Goal: Entertainment & Leisure: Browse casually

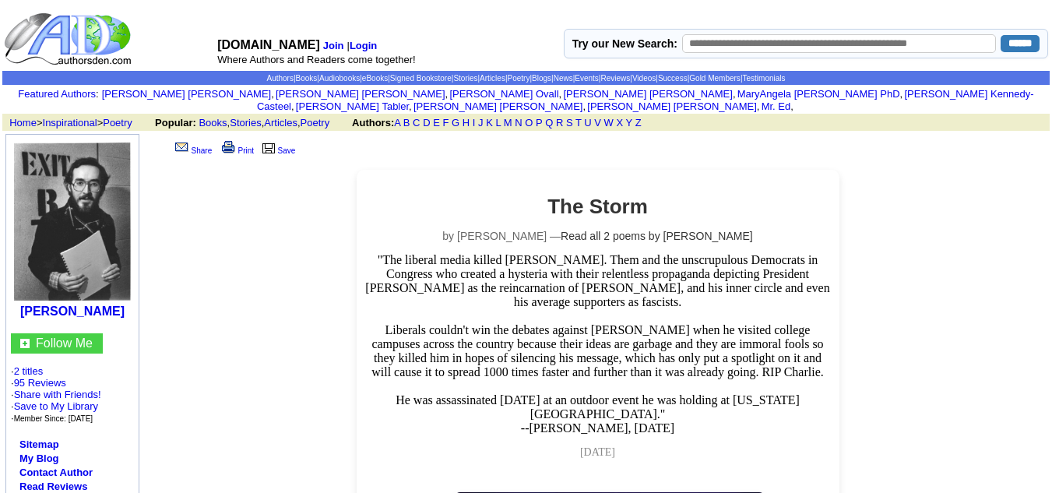
drag, startPoint x: 997, startPoint y: 0, endPoint x: 228, endPoint y: 226, distance: 801.4
click at [323, 117] on link "Poetry" at bounding box center [315, 123] width 30 height 12
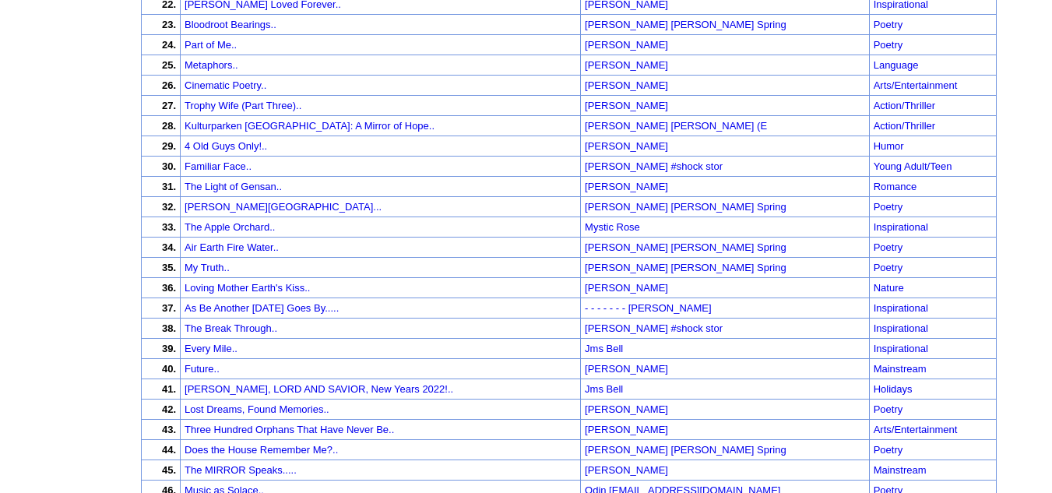
scroll to position [623, 0]
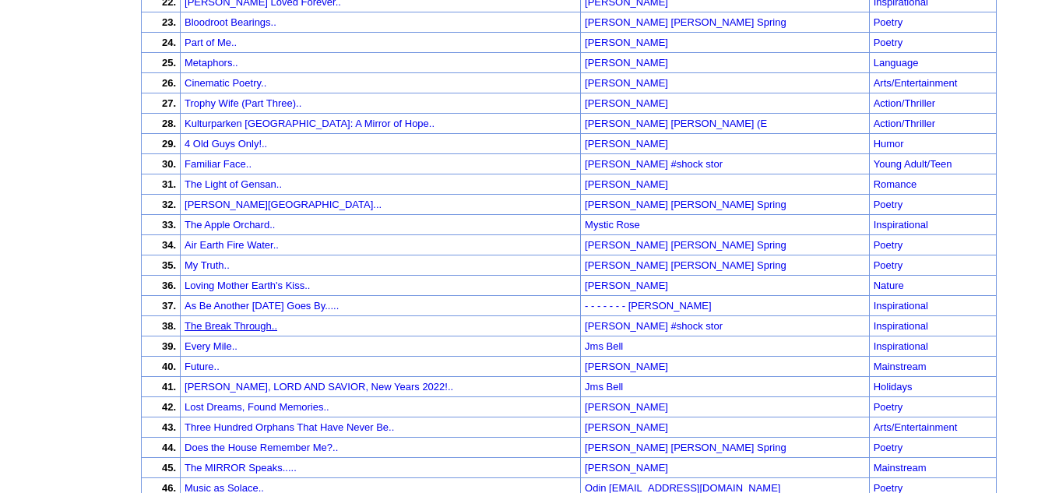
drag, startPoint x: 237, startPoint y: 304, endPoint x: 237, endPoint y: 313, distance: 8.6
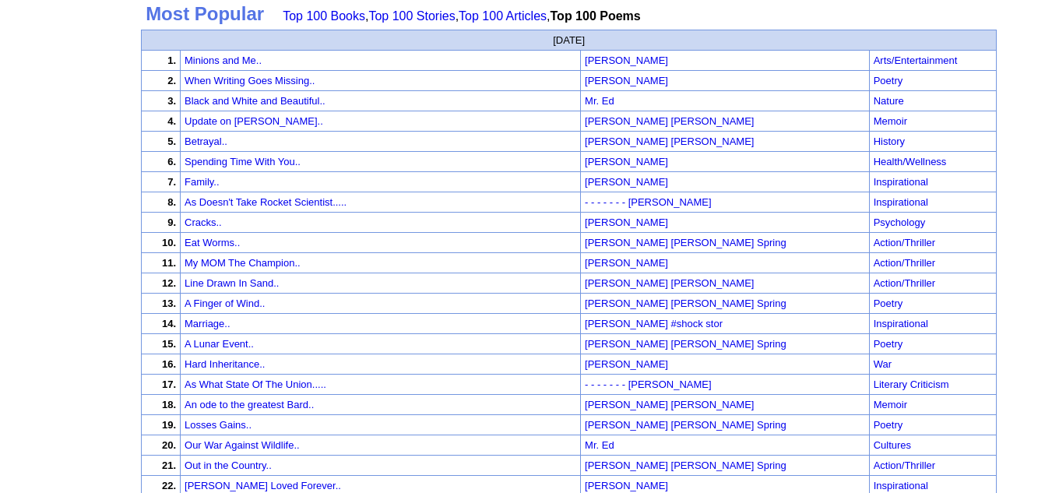
scroll to position [0, 0]
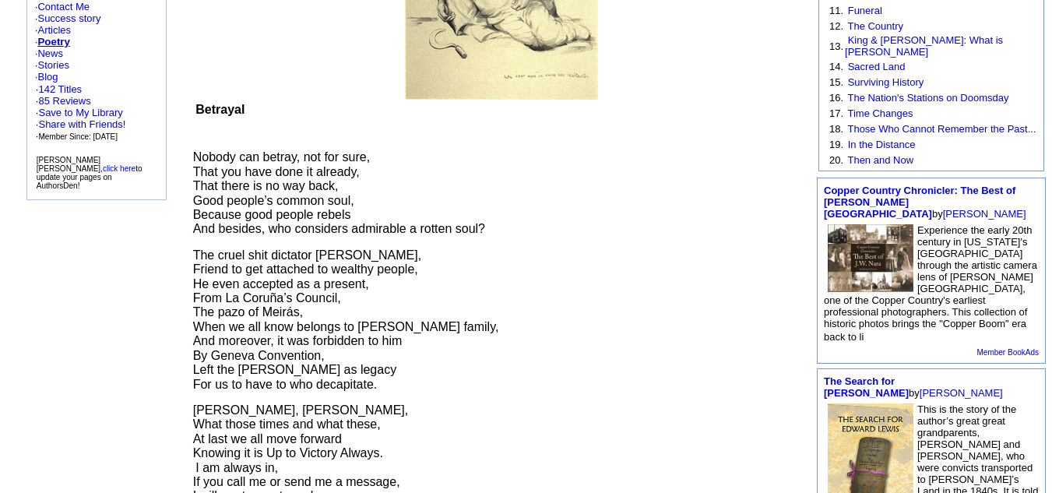
scroll to position [415, 0]
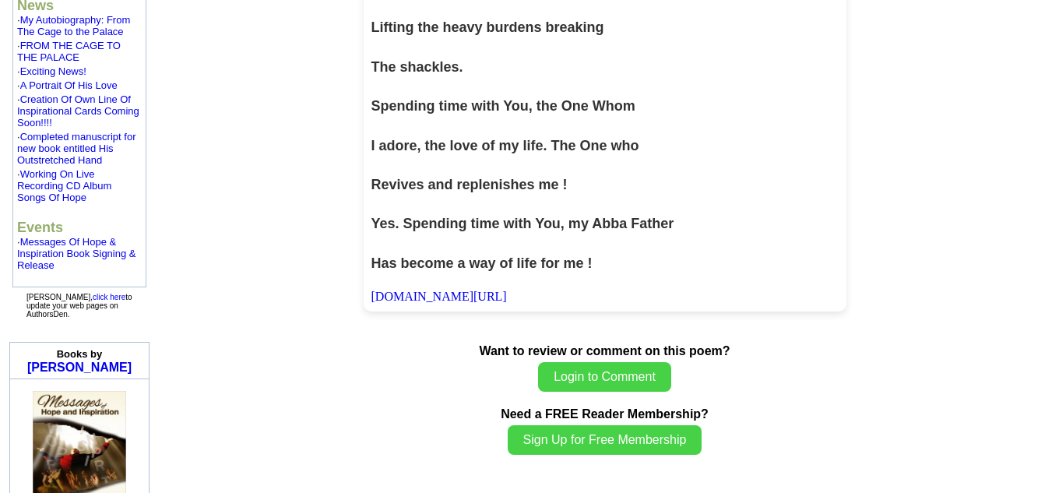
scroll to position [1557, 0]
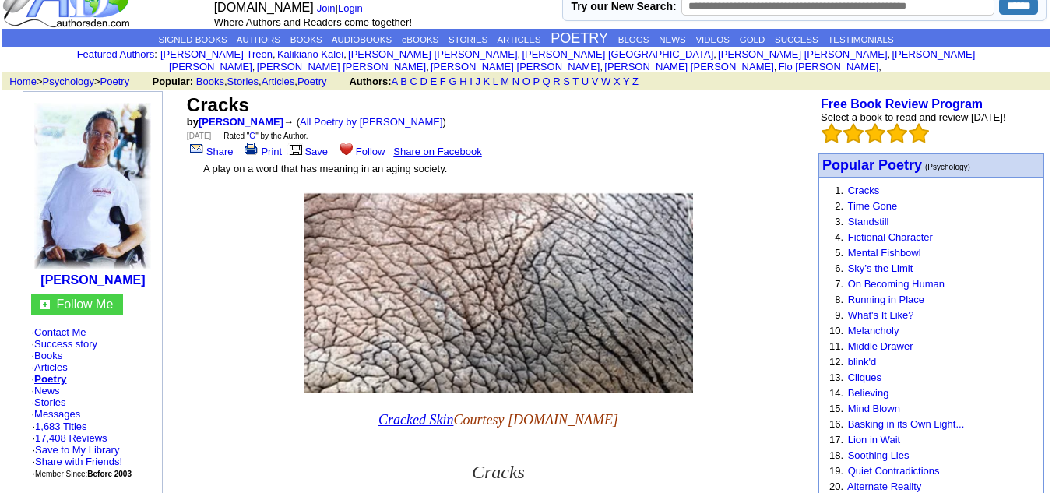
scroll to position [26, 0]
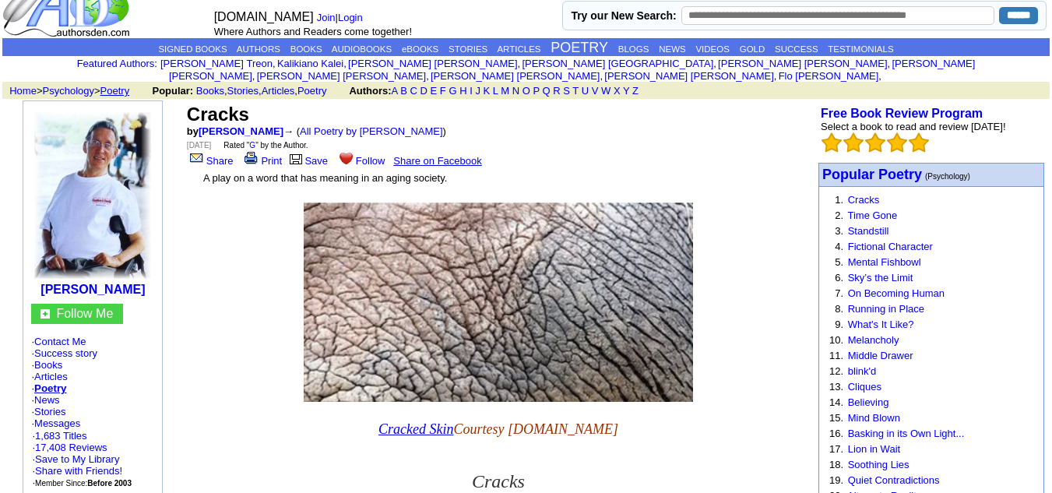
click at [126, 85] on link "Poetry" at bounding box center [115, 91] width 30 height 12
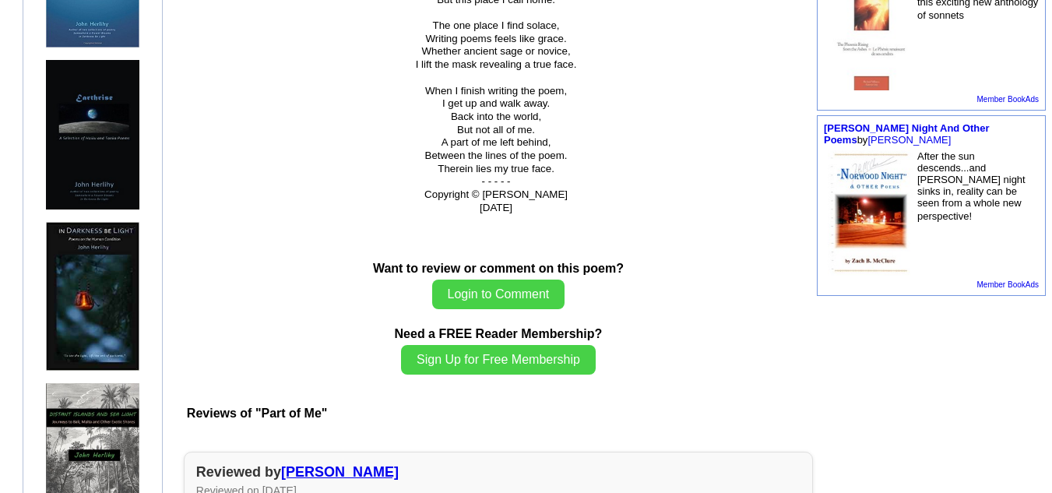
scroll to position [934, 0]
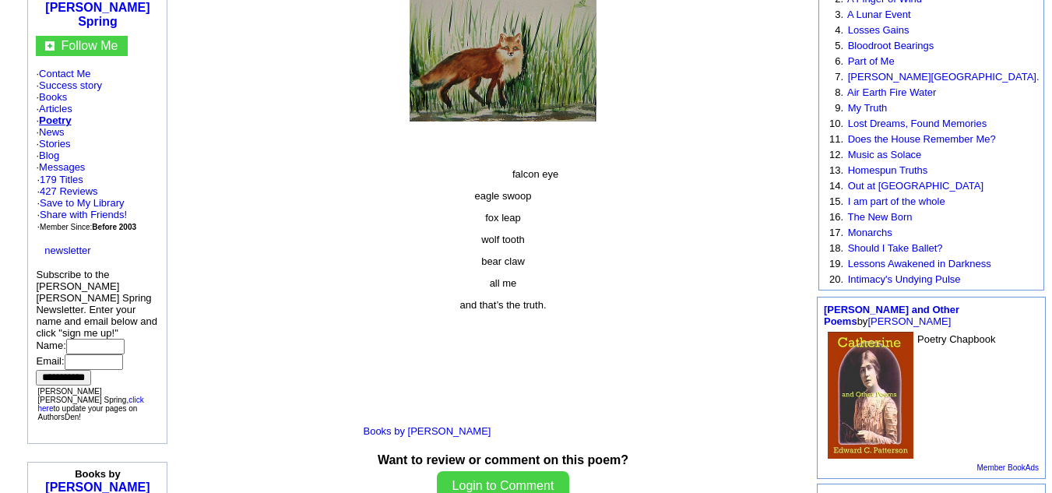
scroll to position [311, 0]
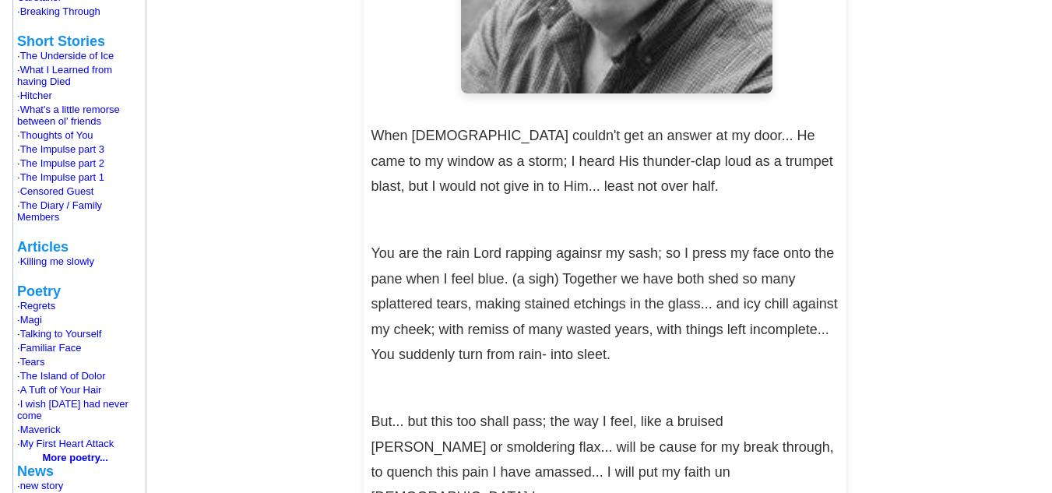
scroll to position [1037, 0]
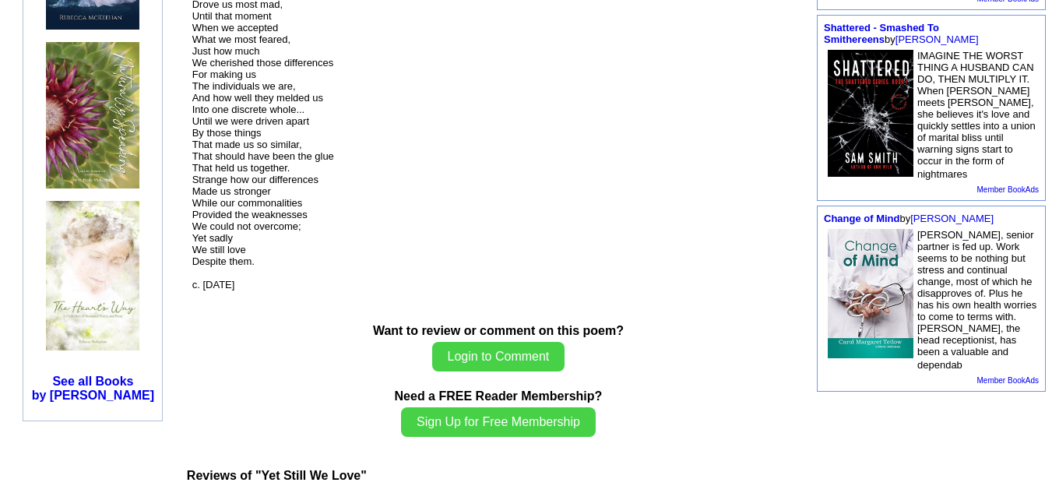
scroll to position [726, 0]
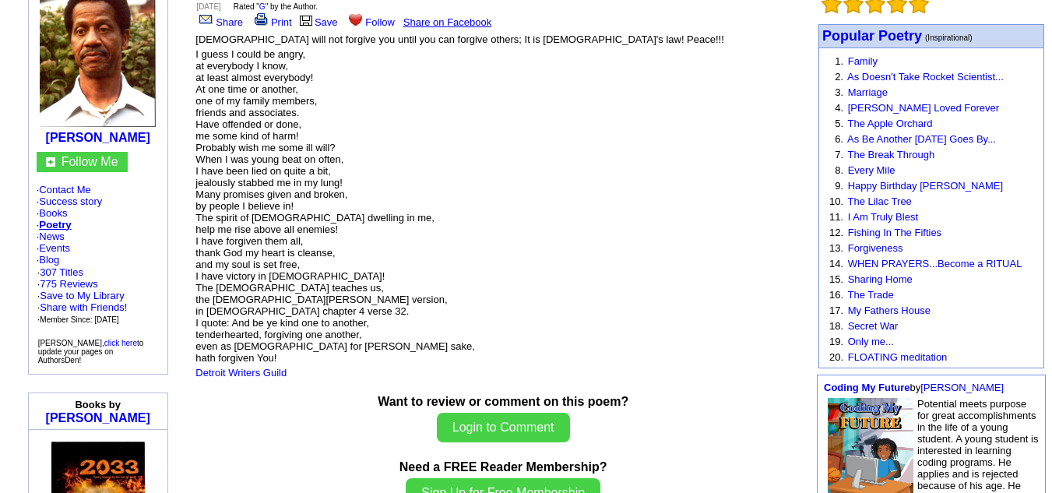
scroll to position [208, 0]
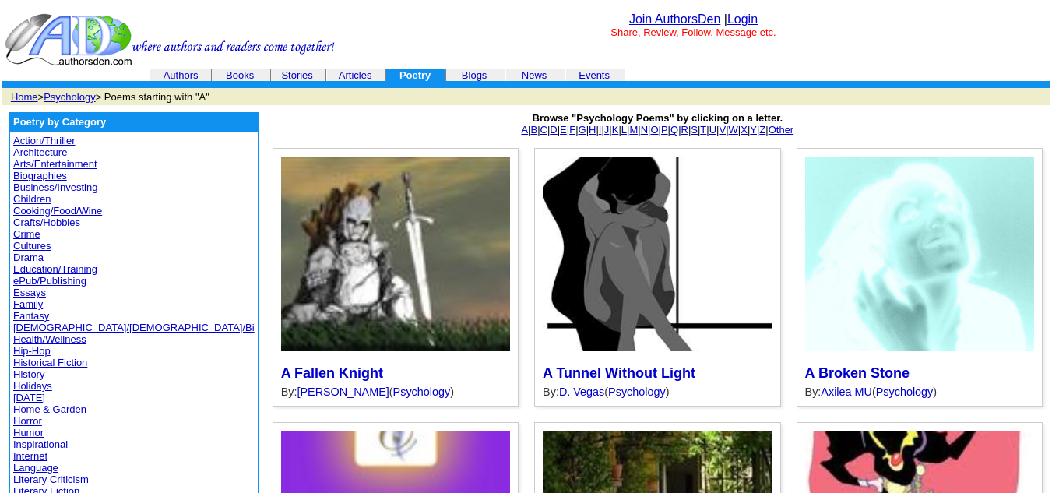
drag, startPoint x: 30, startPoint y: 256, endPoint x: 111, endPoint y: 256, distance: 80.9
drag, startPoint x: 17, startPoint y: 251, endPoint x: 6, endPoint y: 240, distance: 15.4
drag, startPoint x: 6, startPoint y: 240, endPoint x: 444, endPoint y: 22, distance: 489.4
click at [438, 22] on center "Join AuthorsDen | Login Share, Review, Follow, Message etc." at bounding box center [692, 25] width 707 height 26
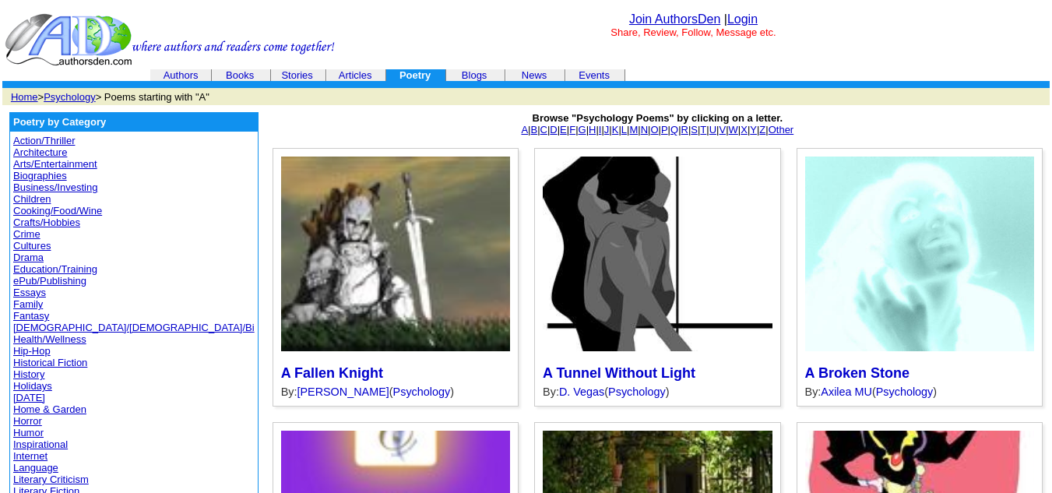
drag, startPoint x: 33, startPoint y: 262, endPoint x: 30, endPoint y: 254, distance: 8.4
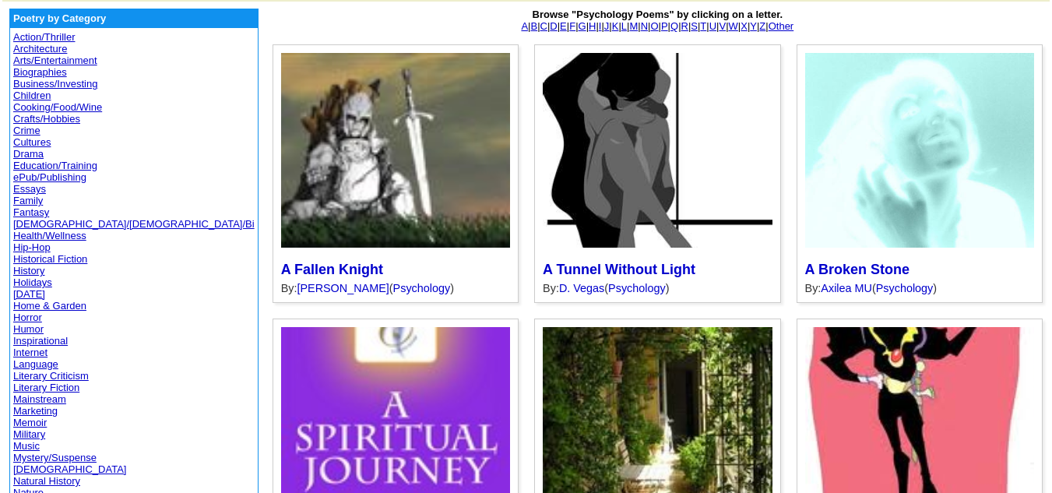
drag, startPoint x: 46, startPoint y: 346, endPoint x: 30, endPoint y: 346, distance: 15.6
drag, startPoint x: 30, startPoint y: 346, endPoint x: 0, endPoint y: 345, distance: 30.4
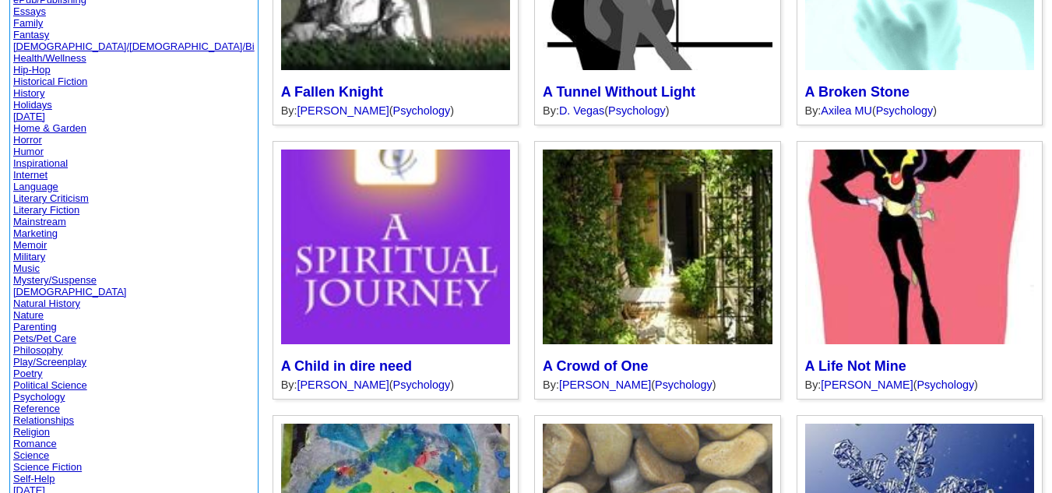
scroll to position [311, 0]
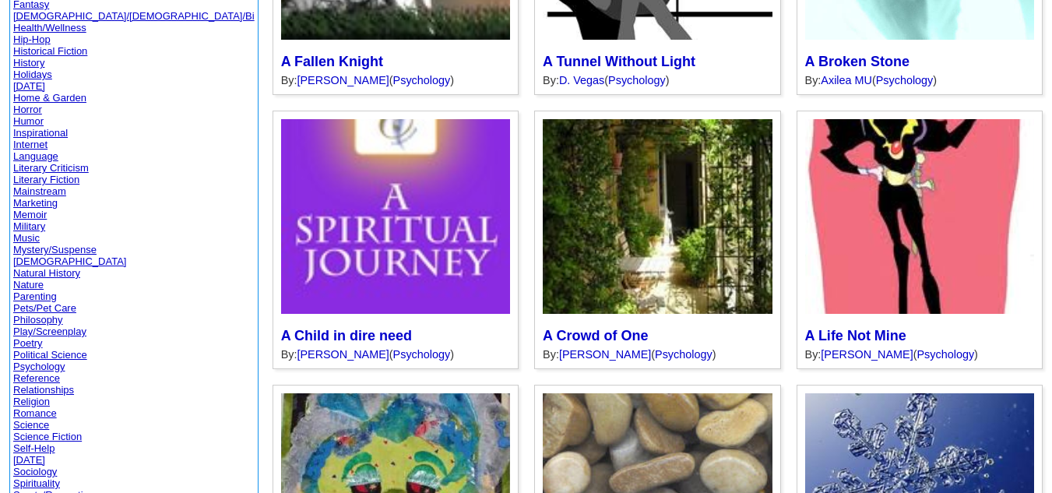
drag, startPoint x: 43, startPoint y: 394, endPoint x: 34, endPoint y: 386, distance: 11.6
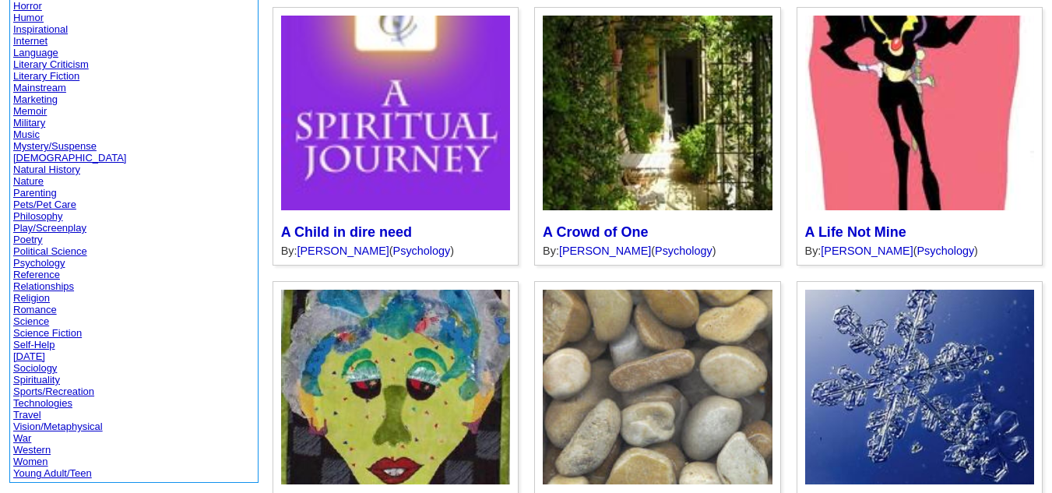
scroll to position [519, 0]
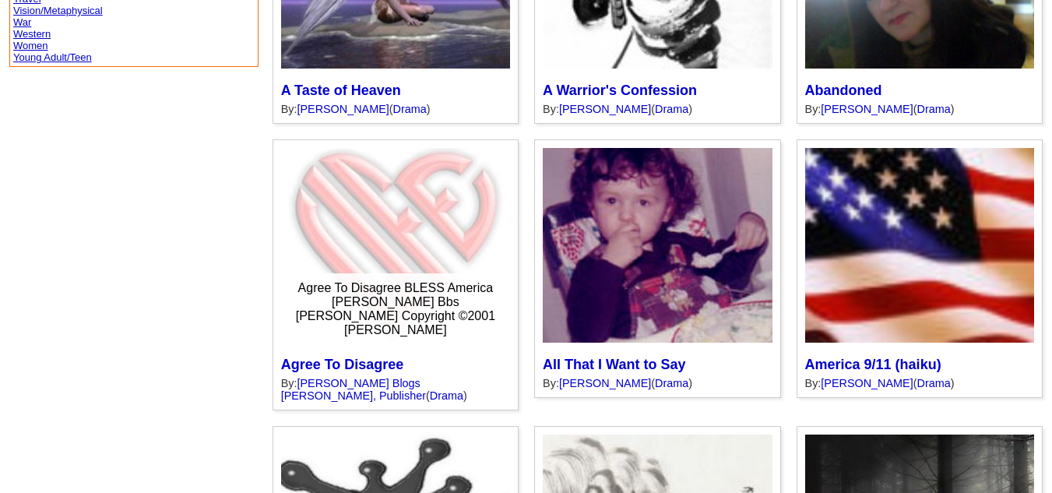
scroll to position [934, 0]
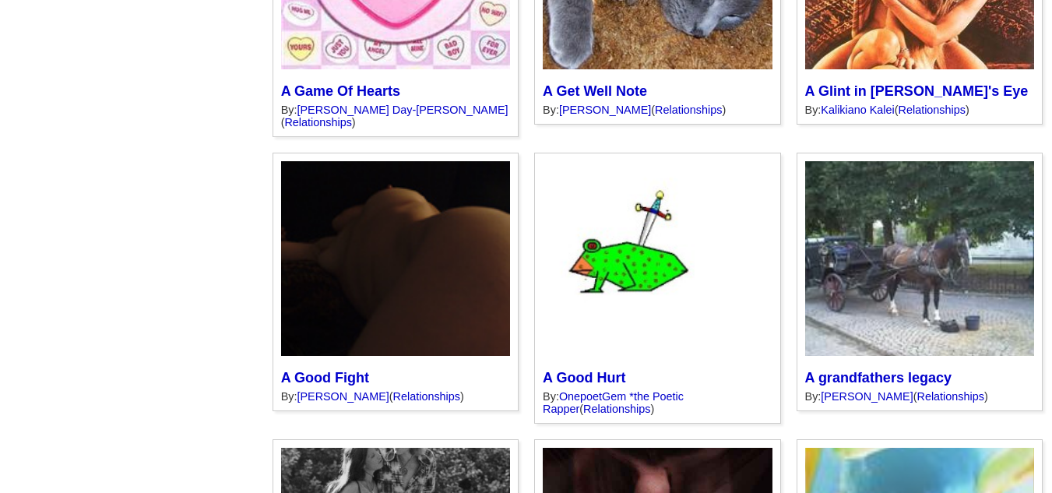
scroll to position [3913, 0]
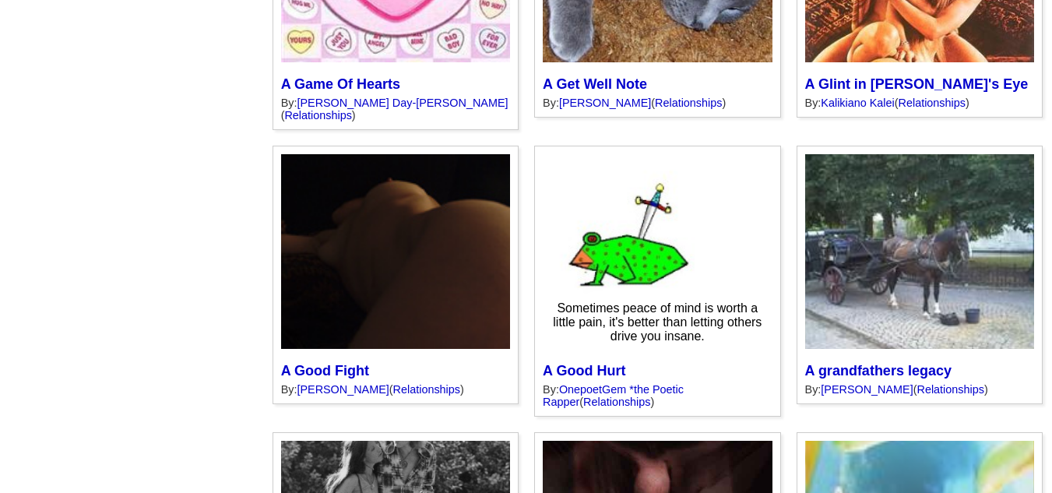
click at [564, 293] on div "Sometimes peace of mind is worth a little pain, it's better than letting others…" at bounding box center [656, 322] width 229 height 58
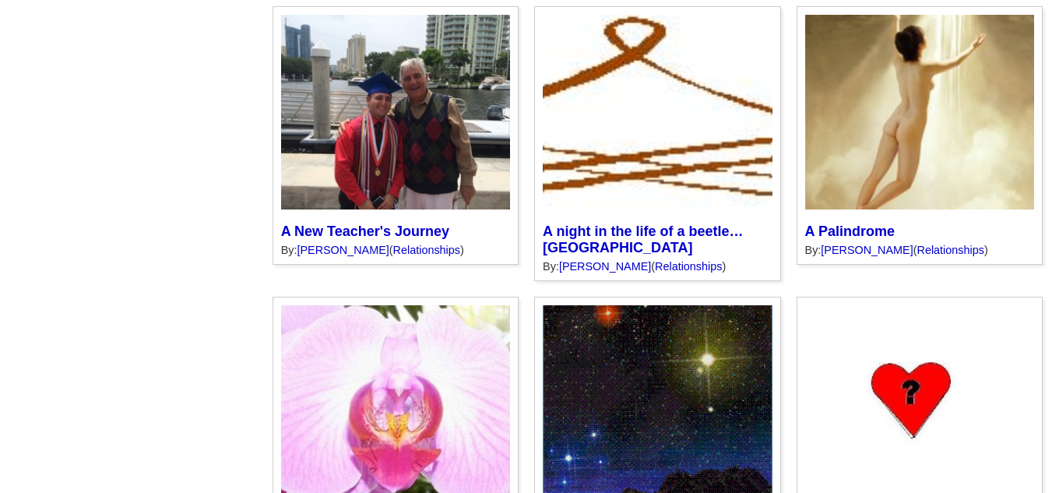
scroll to position [6662, 0]
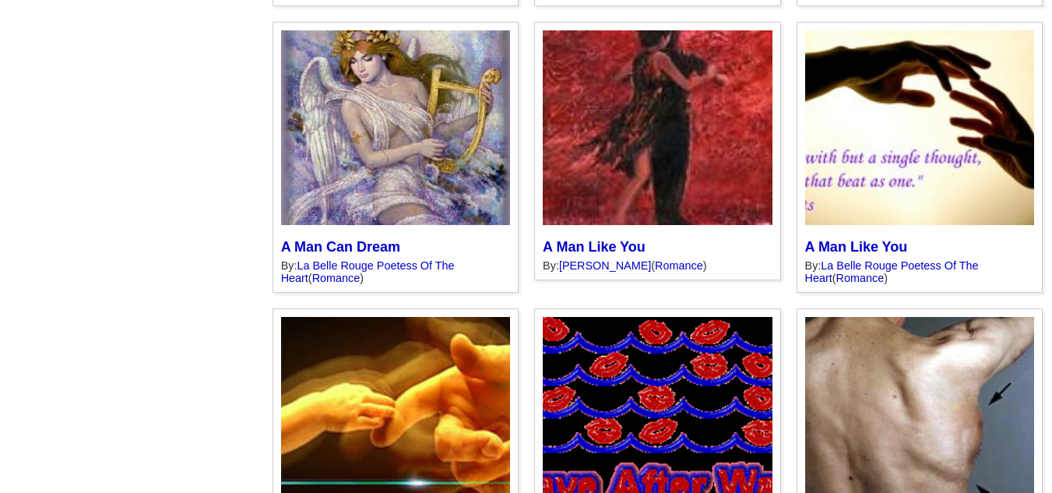
scroll to position [6599, 0]
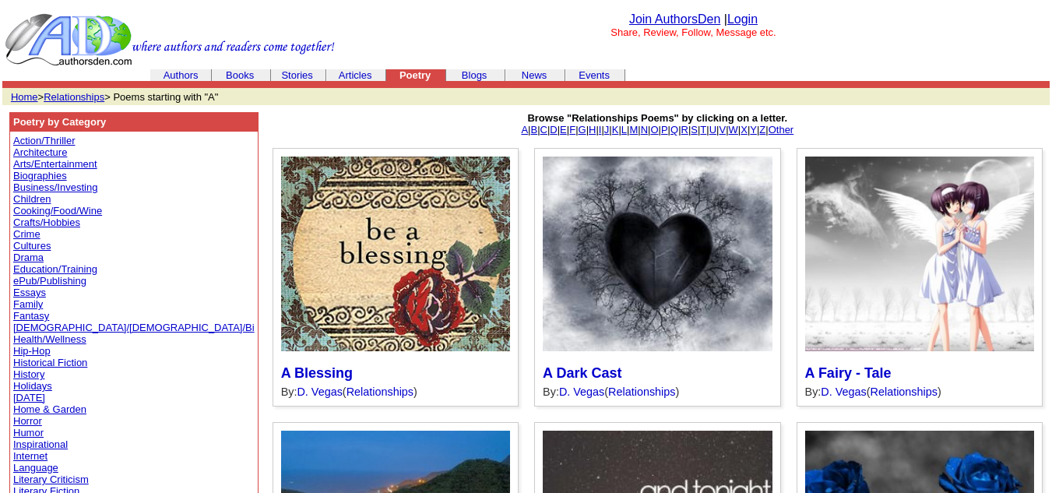
scroll to position [6662, 0]
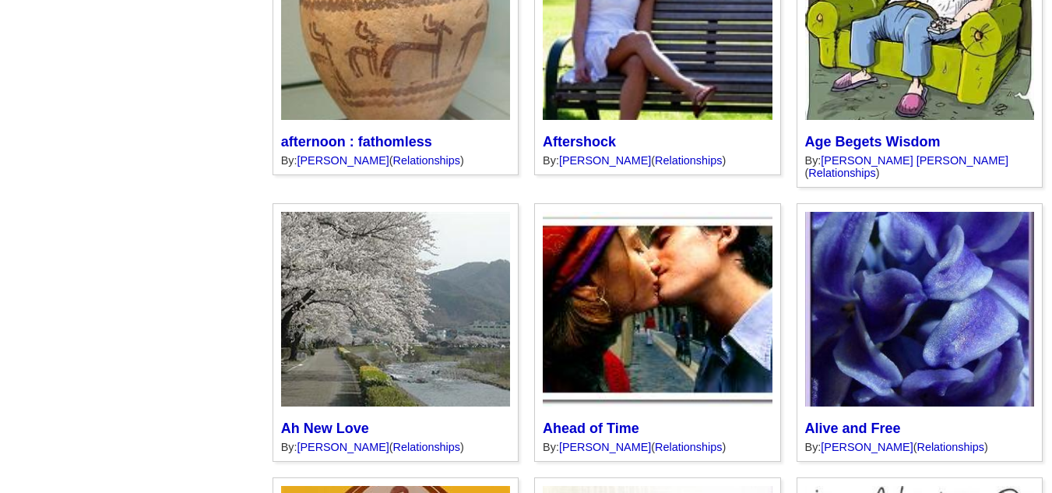
scroll to position [6642, 0]
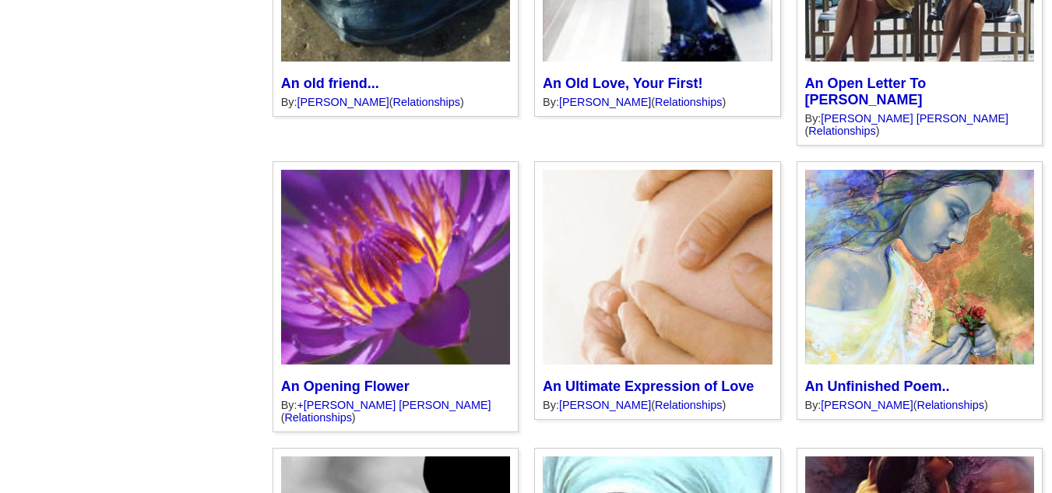
scroll to position [4275, 0]
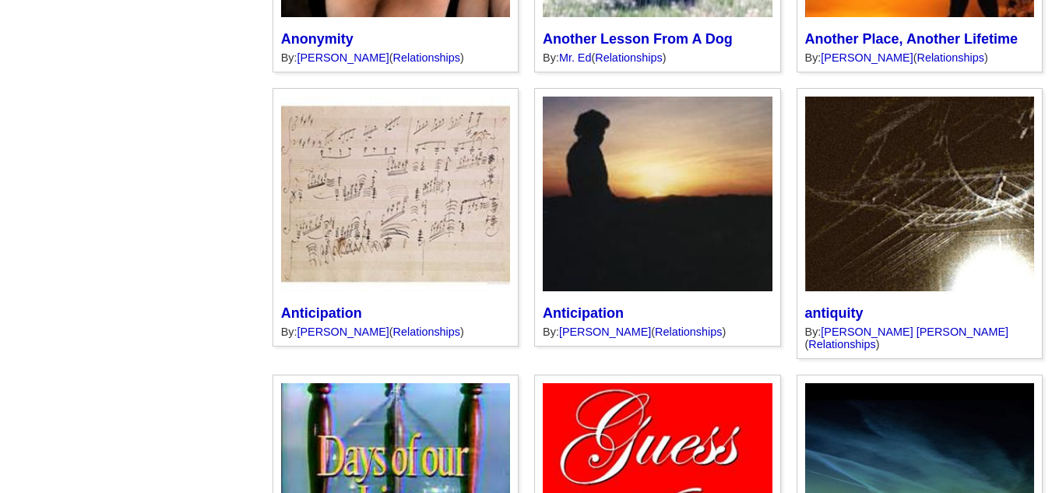
scroll to position [6673, 0]
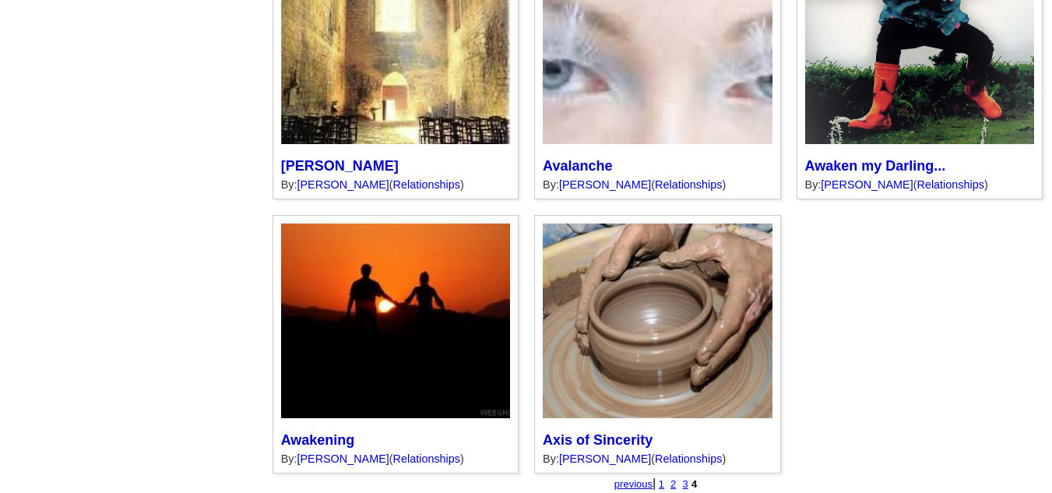
scroll to position [2761, 0]
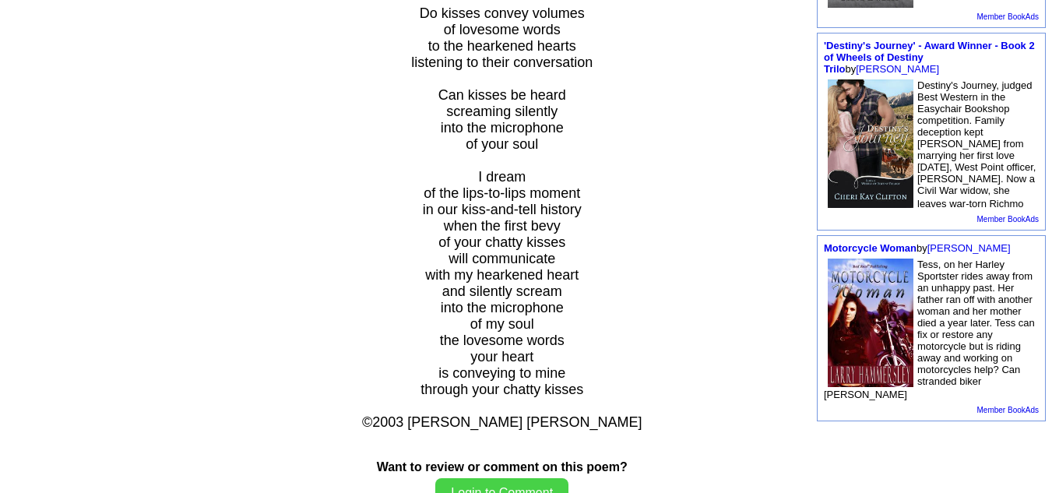
scroll to position [716, 0]
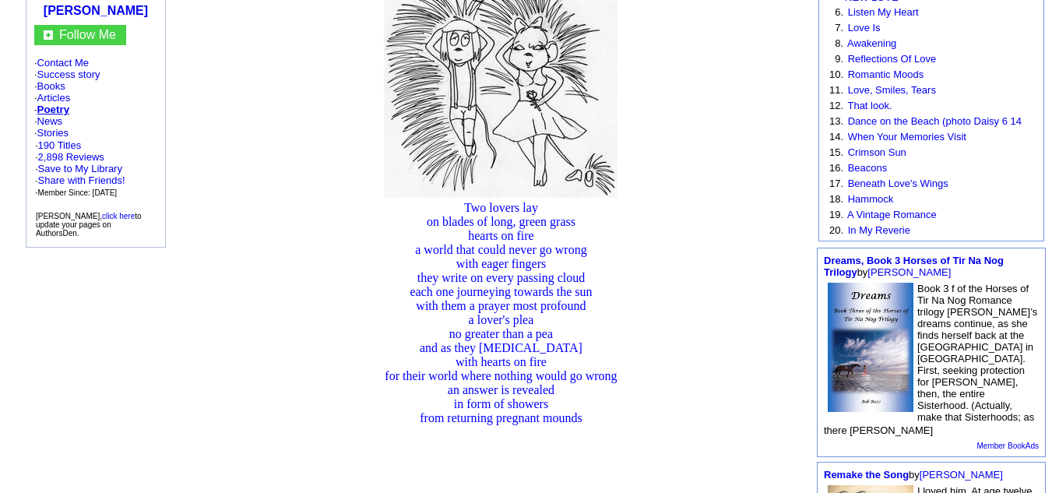
scroll to position [332, 0]
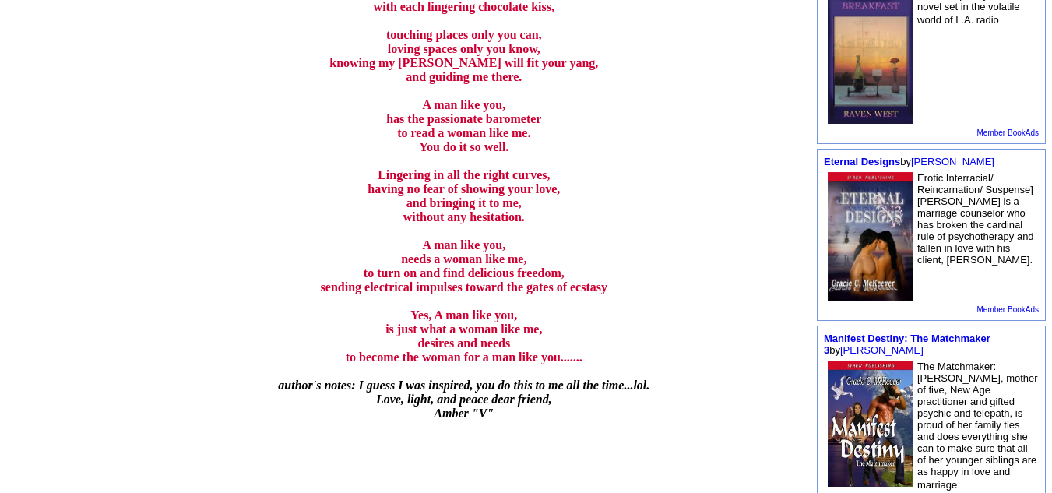
scroll to position [592, 0]
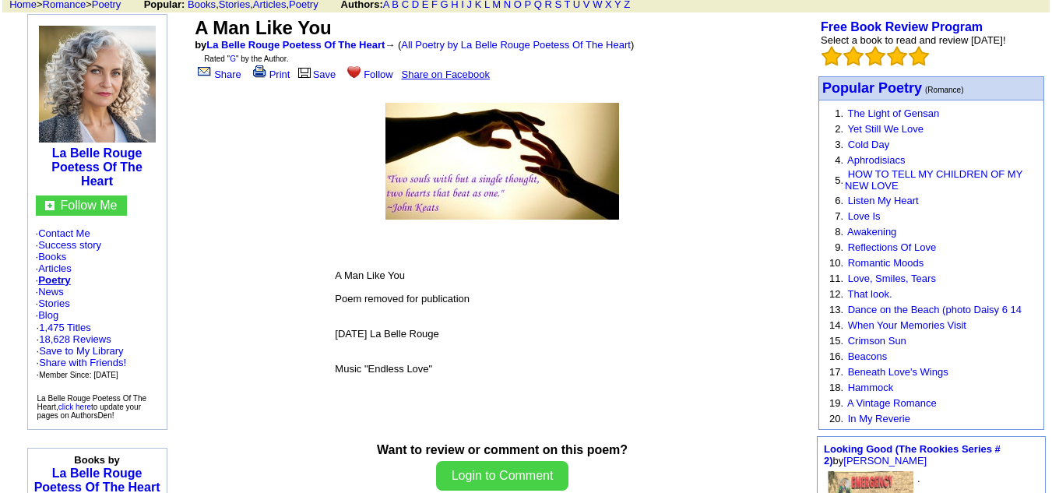
scroll to position [105, 0]
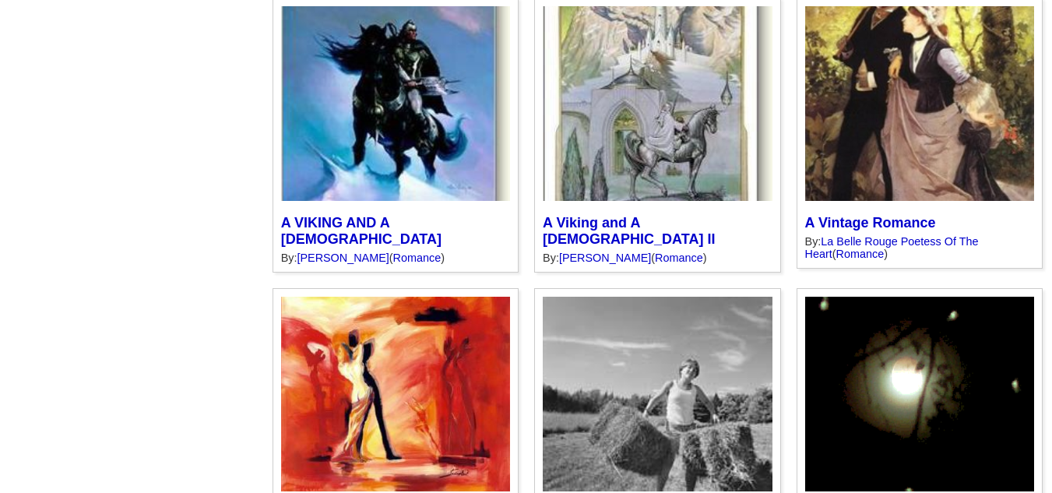
scroll to position [6725, 0]
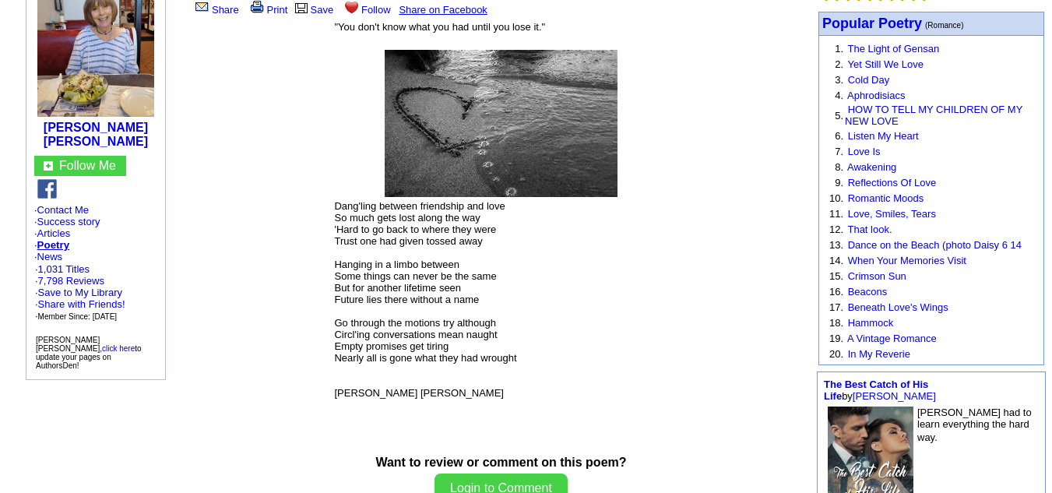
scroll to position [181, 0]
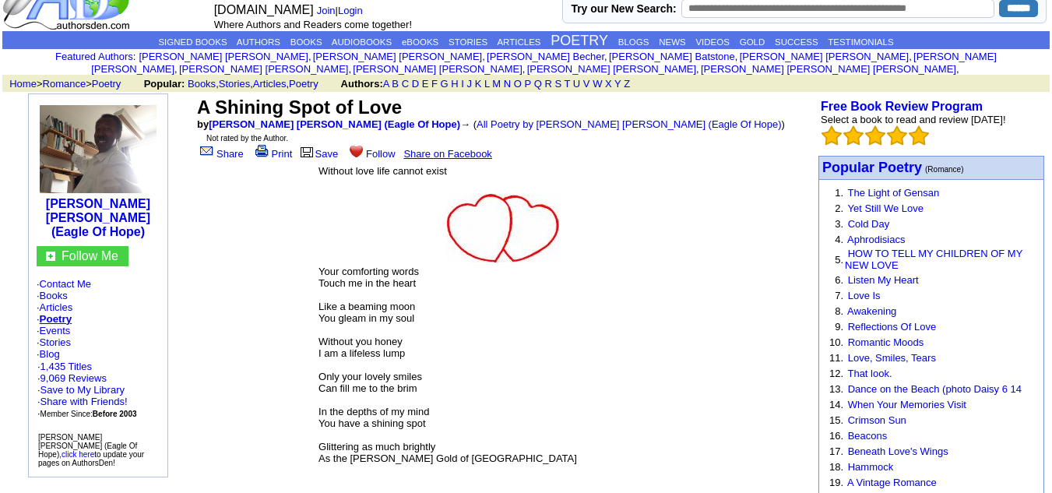
scroll to position [48, 0]
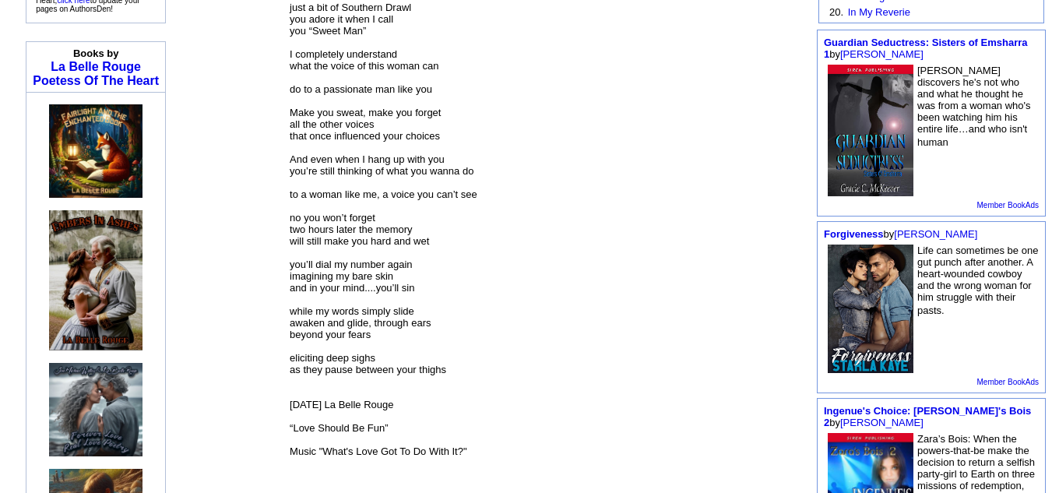
scroll to position [543, 0]
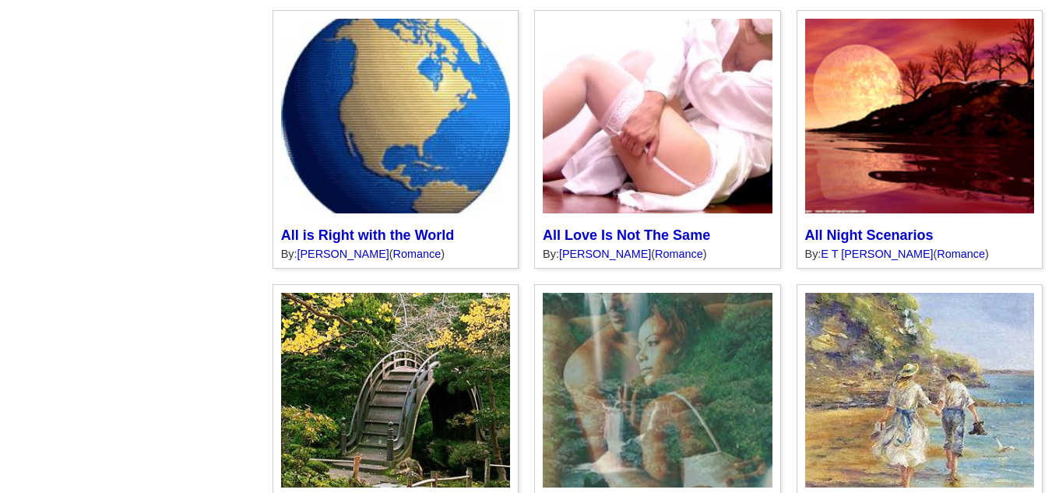
scroll to position [6673, 0]
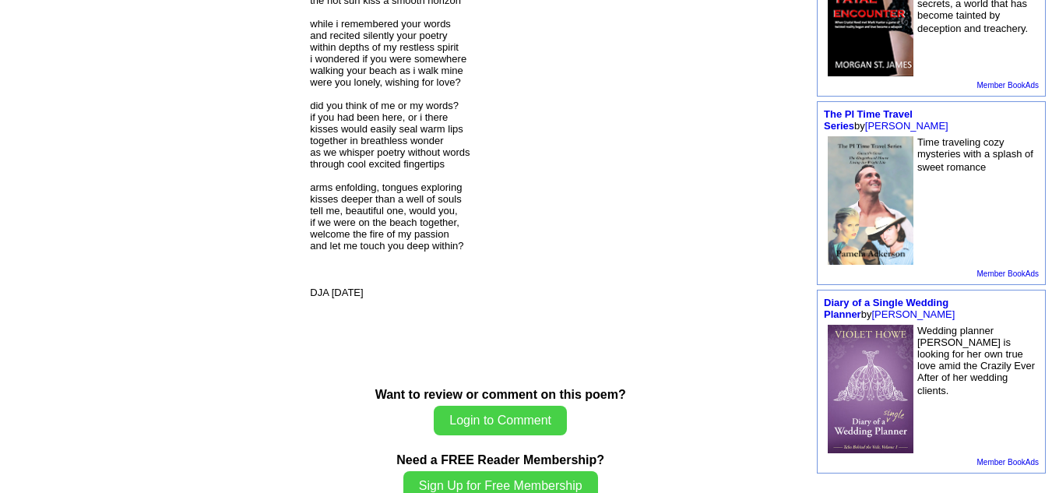
scroll to position [695, 0]
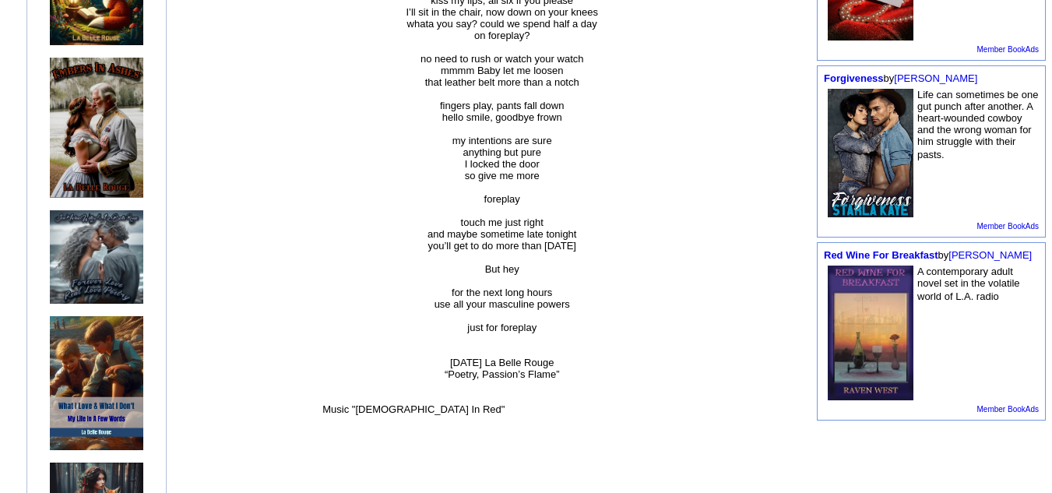
scroll to position [681, 0]
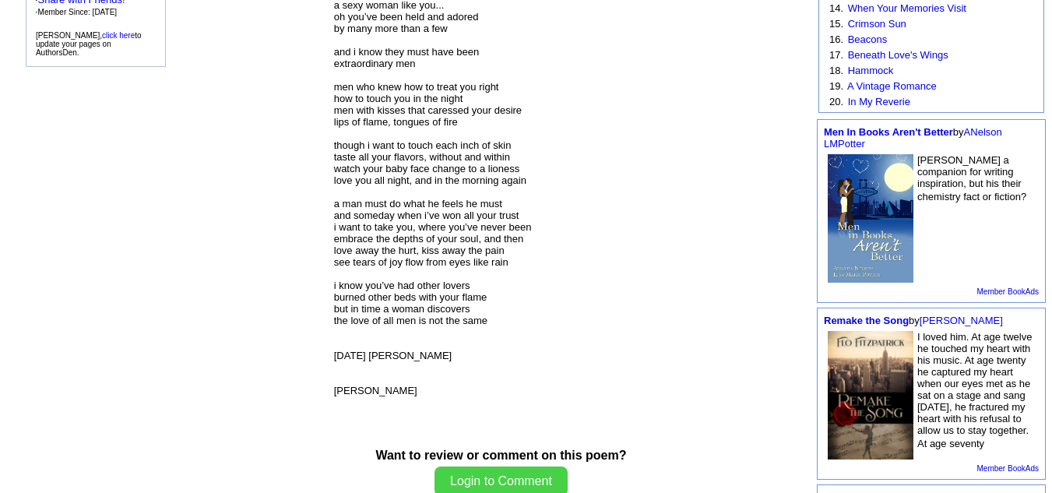
scroll to position [472, 0]
